Goal: Transaction & Acquisition: Purchase product/service

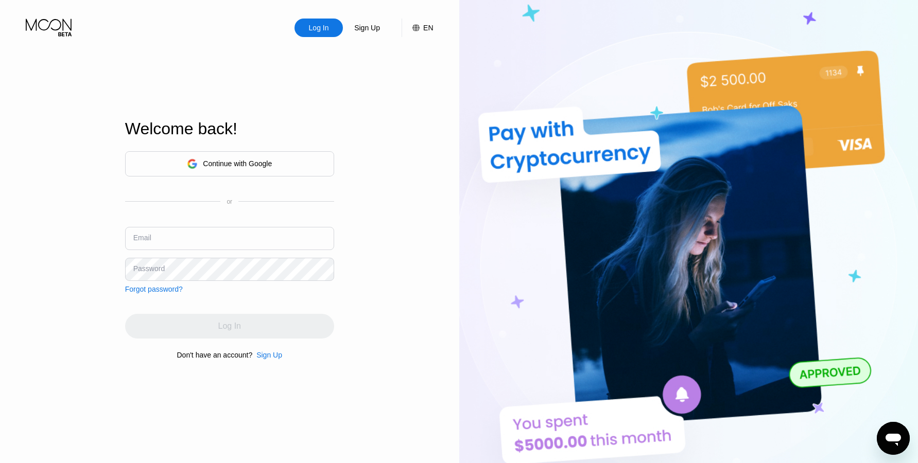
click at [424, 33] on div "EN" at bounding box center [422, 28] width 21 height 19
click at [389, 82] on div "English" at bounding box center [361, 79] width 71 height 8
click at [443, 75] on div "Log In Sign Up EN Language English English Spanish Save Welcome back! Continue …" at bounding box center [229, 255] width 459 height 510
click at [468, 57] on img at bounding box center [688, 255] width 459 height 510
drag, startPoint x: 487, startPoint y: 45, endPoint x: 492, endPoint y: 41, distance: 6.2
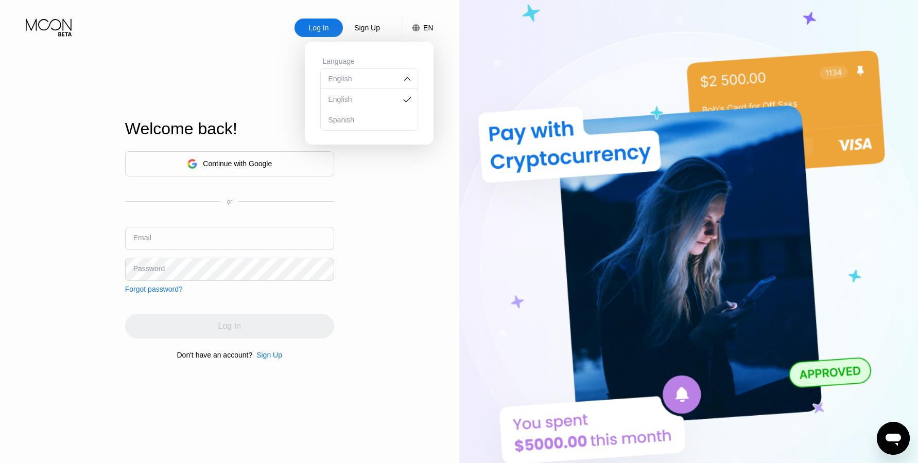
click at [487, 44] on img at bounding box center [688, 255] width 459 height 510
click at [499, 39] on img at bounding box center [688, 255] width 459 height 510
click at [371, 83] on div "English" at bounding box center [361, 79] width 71 height 8
click at [467, 85] on img at bounding box center [688, 255] width 459 height 510
click at [419, 31] on icon at bounding box center [415, 27] width 7 height 7
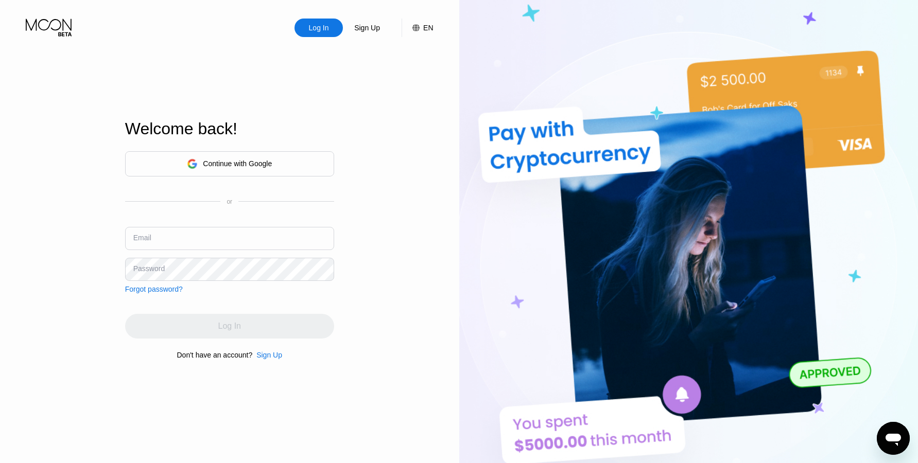
click at [265, 359] on div "Sign Up" at bounding box center [269, 355] width 26 height 8
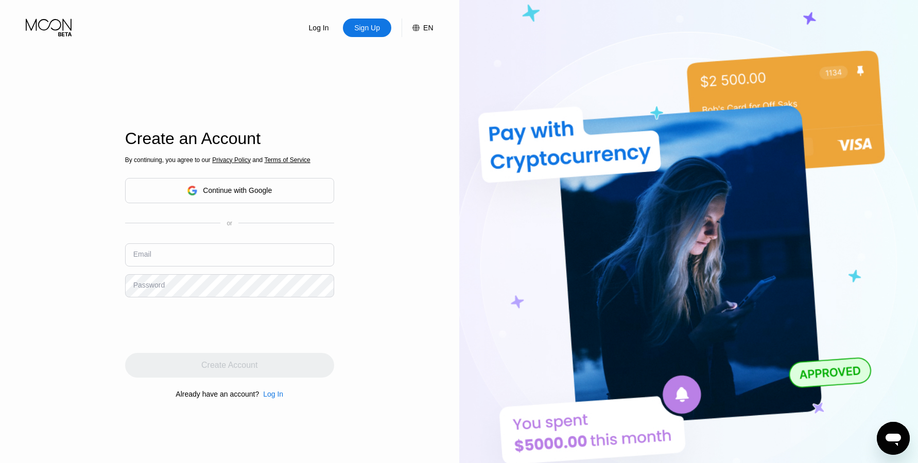
click at [173, 255] on input "text" at bounding box center [229, 254] width 209 height 23
paste input "[EMAIL_ADDRESS][DOMAIN_NAME]"
type input "[EMAIL_ADDRESS][DOMAIN_NAME]"
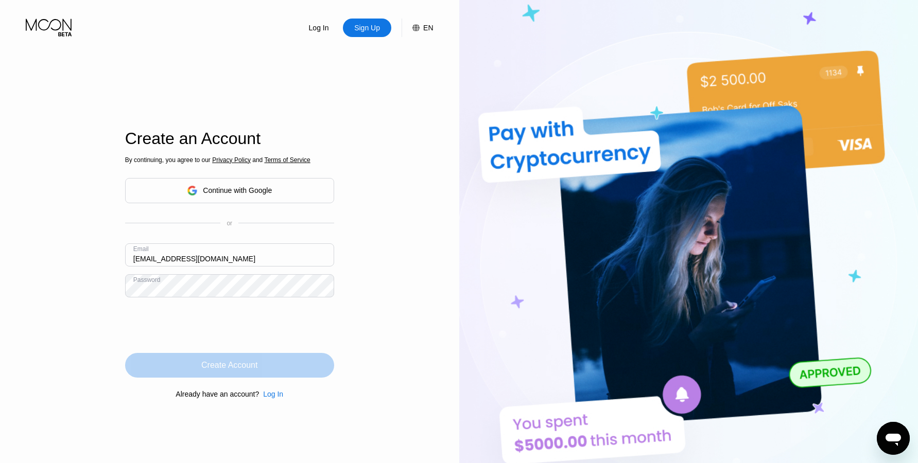
click at [257, 371] on div "Create Account" at bounding box center [229, 365] width 56 height 10
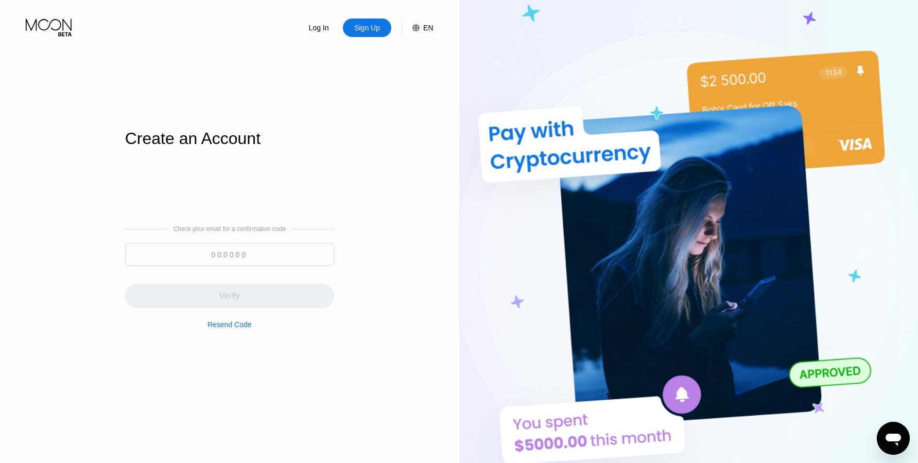
click at [177, 258] on input at bounding box center [229, 254] width 209 height 23
paste input "690242"
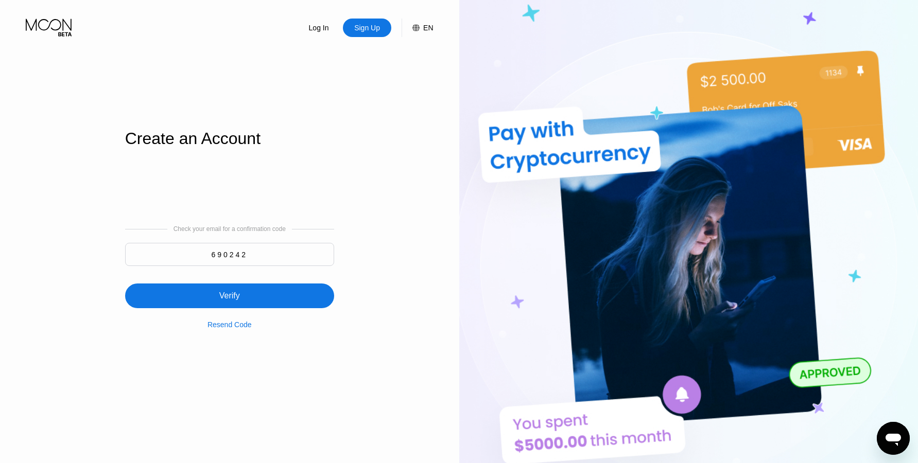
type input "690242"
click at [304, 300] on div "Verify" at bounding box center [229, 296] width 209 height 25
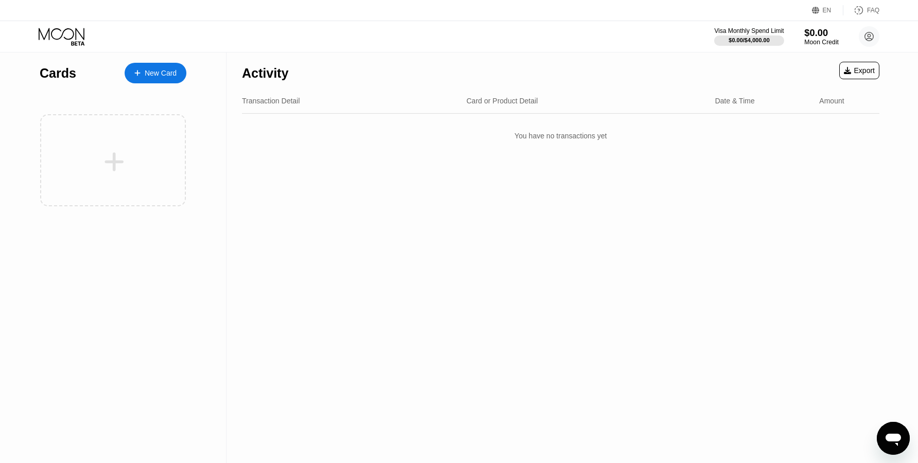
click at [819, 36] on div "$0.00" at bounding box center [821, 32] width 34 height 11
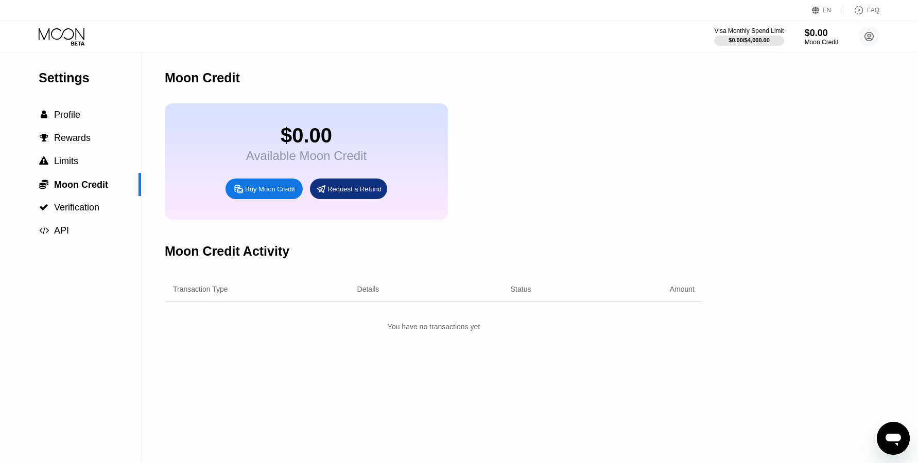
click at [271, 194] on div "Buy Moon Credit" at bounding box center [270, 189] width 50 height 9
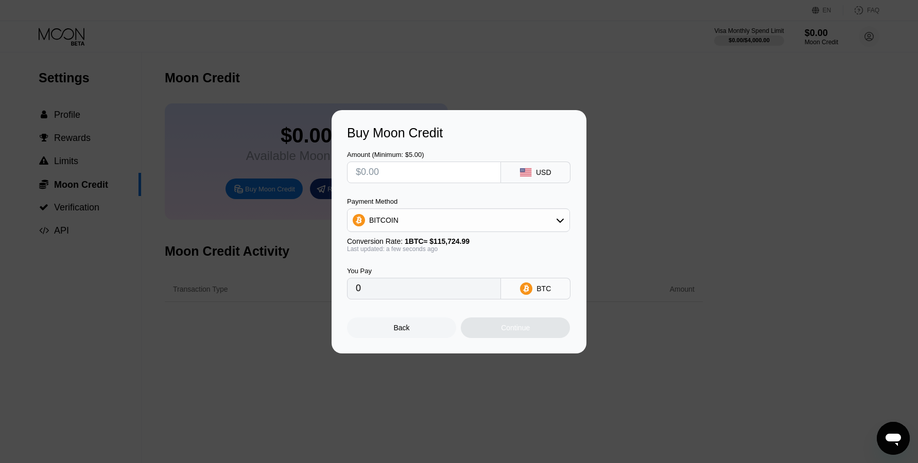
click at [722, 235] on div "Buy Moon Credit Amount (Minimum: $5.00) USD Payment Method BITCOIN Conversion R…" at bounding box center [459, 231] width 918 height 243
click at [417, 342] on div "Buy Moon Credit Amount (Minimum: $5.00) USD Payment Method BITCOIN Conversion R…" at bounding box center [458, 231] width 255 height 243
click at [416, 334] on div "Back" at bounding box center [401, 328] width 109 height 21
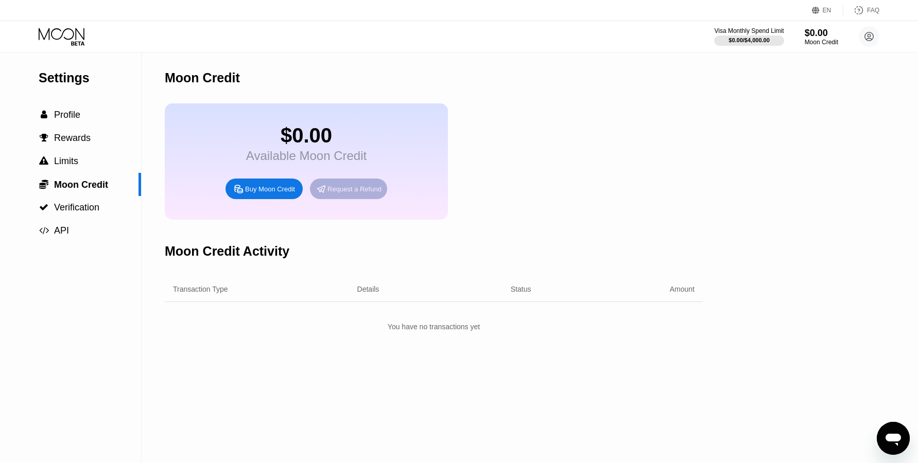
click at [348, 194] on div "Request a Refund" at bounding box center [354, 189] width 54 height 9
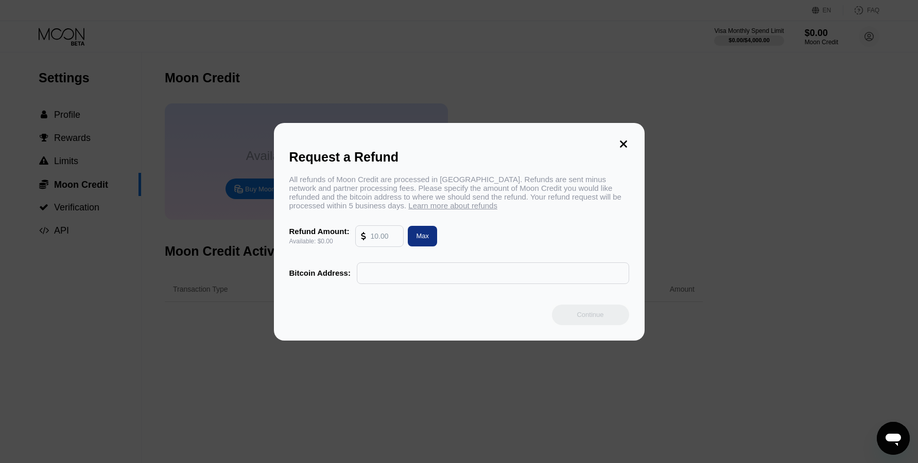
click at [384, 241] on input "text" at bounding box center [384, 236] width 28 height 21
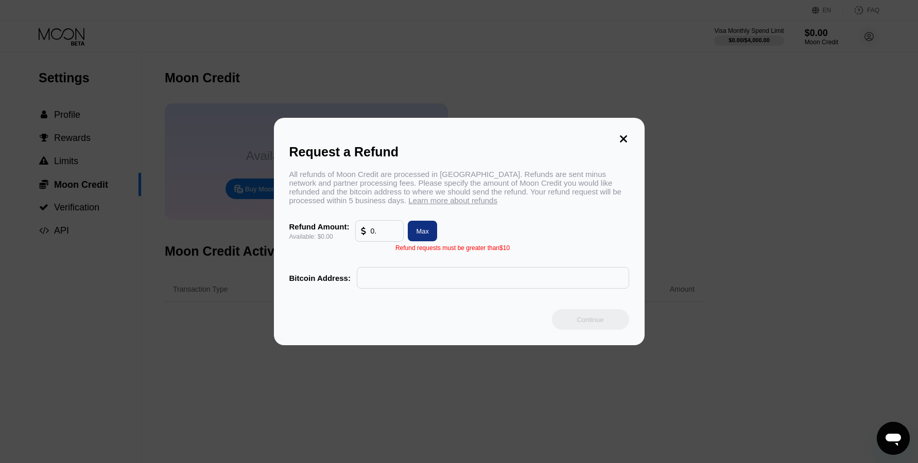
type input "0"
type input "0.00"
click at [385, 282] on input "text" at bounding box center [492, 278] width 261 height 21
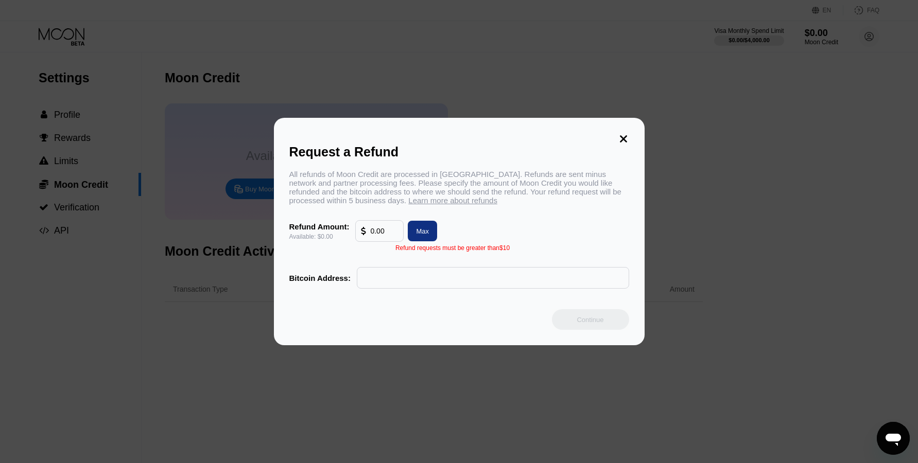
click at [621, 135] on icon at bounding box center [623, 138] width 7 height 7
